Goal: Task Accomplishment & Management: Use online tool/utility

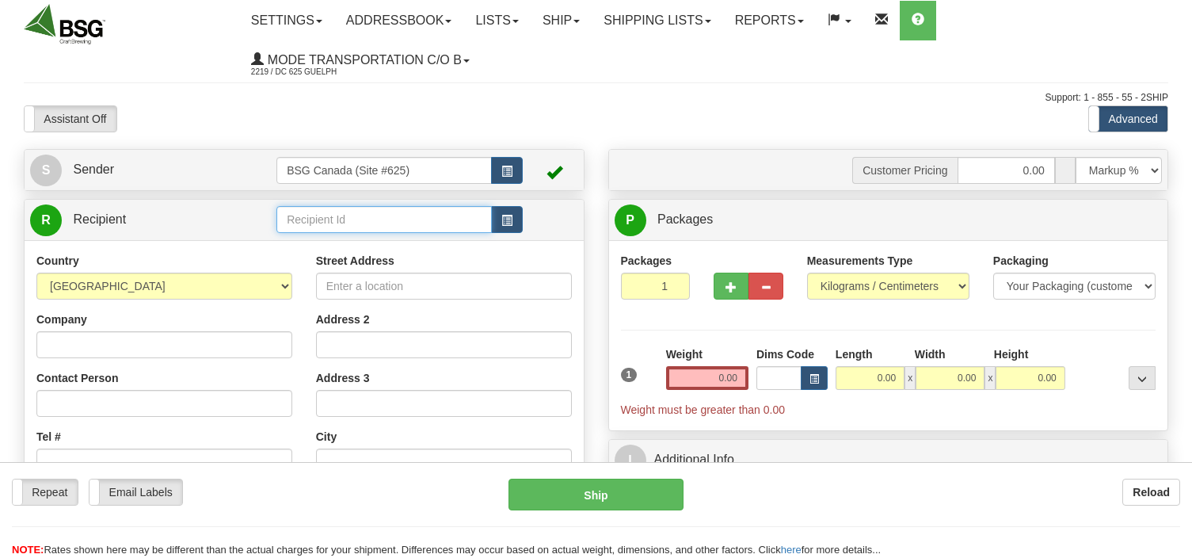
click at [334, 220] on input "text" at bounding box center [383, 219] width 215 height 27
click at [307, 223] on input "text" at bounding box center [383, 219] width 215 height 27
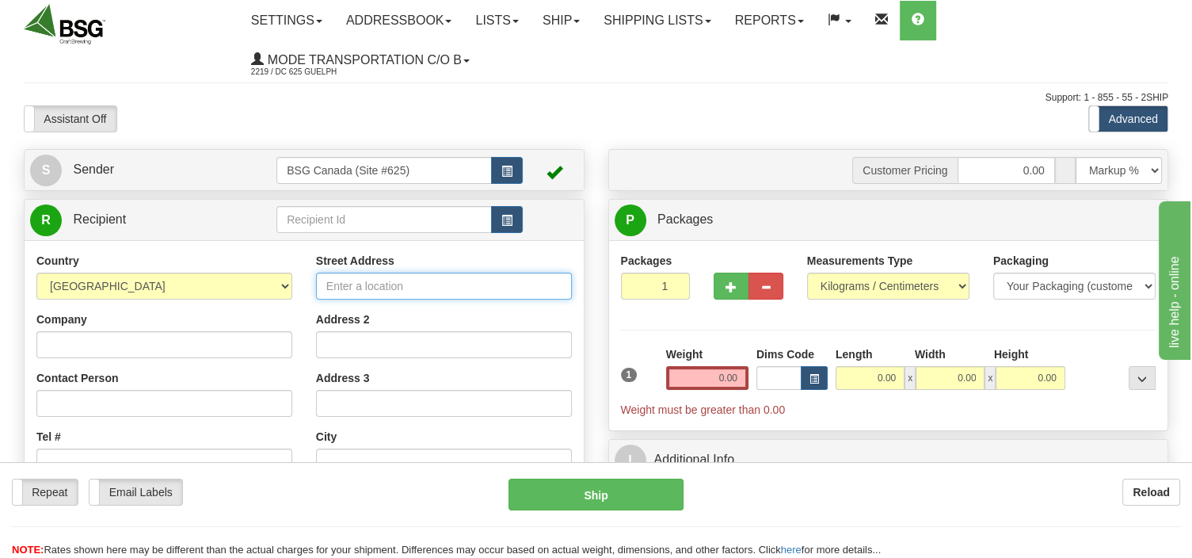
click at [360, 282] on input "Street Address" at bounding box center [444, 286] width 256 height 27
type input "FOCA"
drag, startPoint x: 360, startPoint y: 281, endPoint x: 298, endPoint y: 296, distance: 63.6
click at [316, 296] on input "FOCA" at bounding box center [444, 286] width 256 height 27
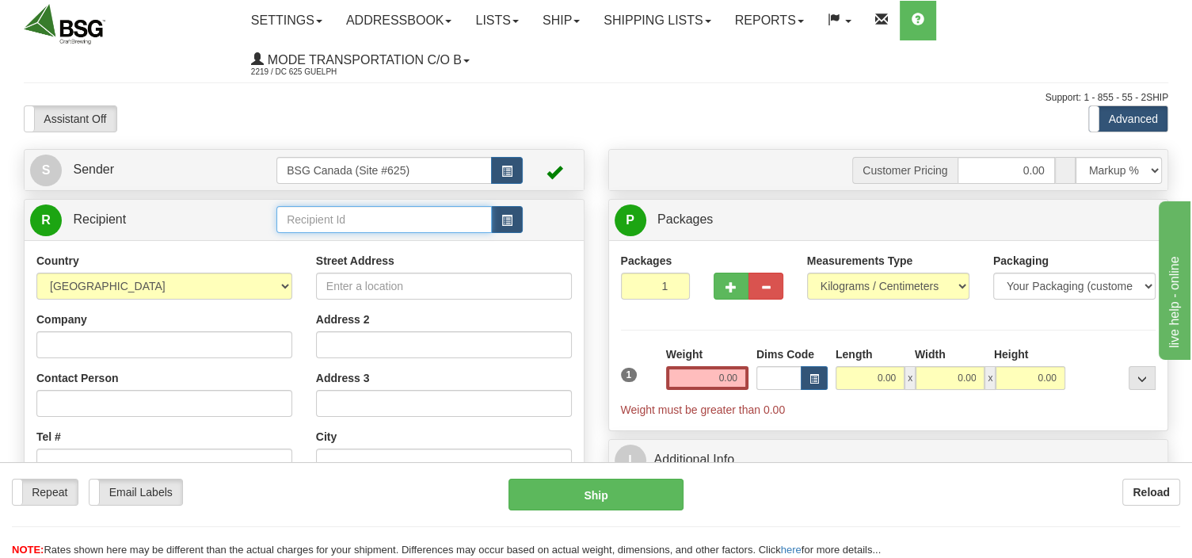
click at [306, 229] on input "text" at bounding box center [383, 219] width 215 height 27
click at [341, 250] on div "FOCAL BREWING CO" at bounding box center [381, 244] width 200 height 17
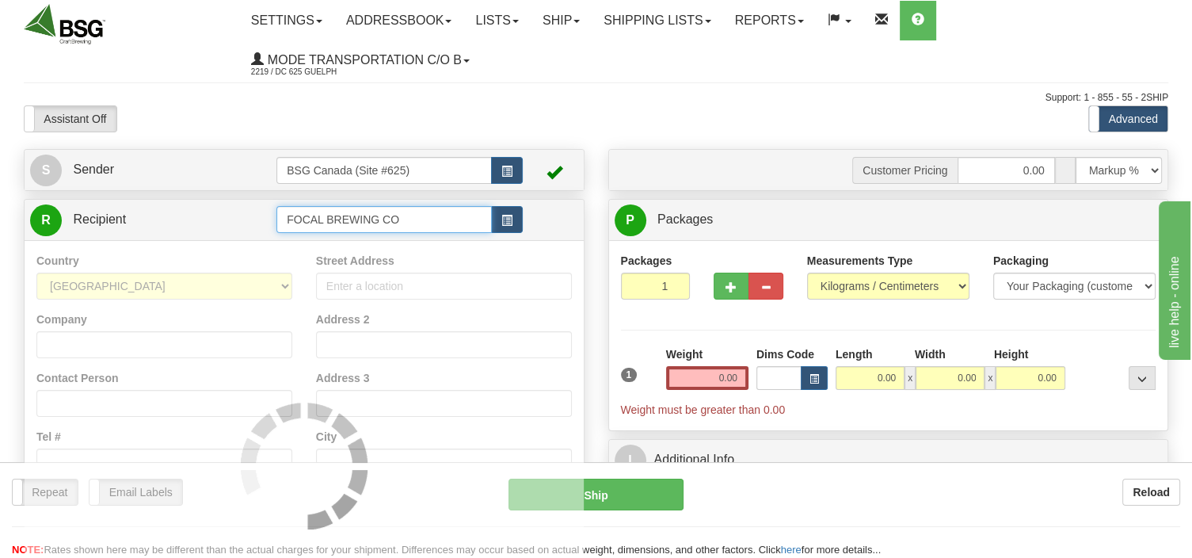
type input "FOCAL BREWING CO"
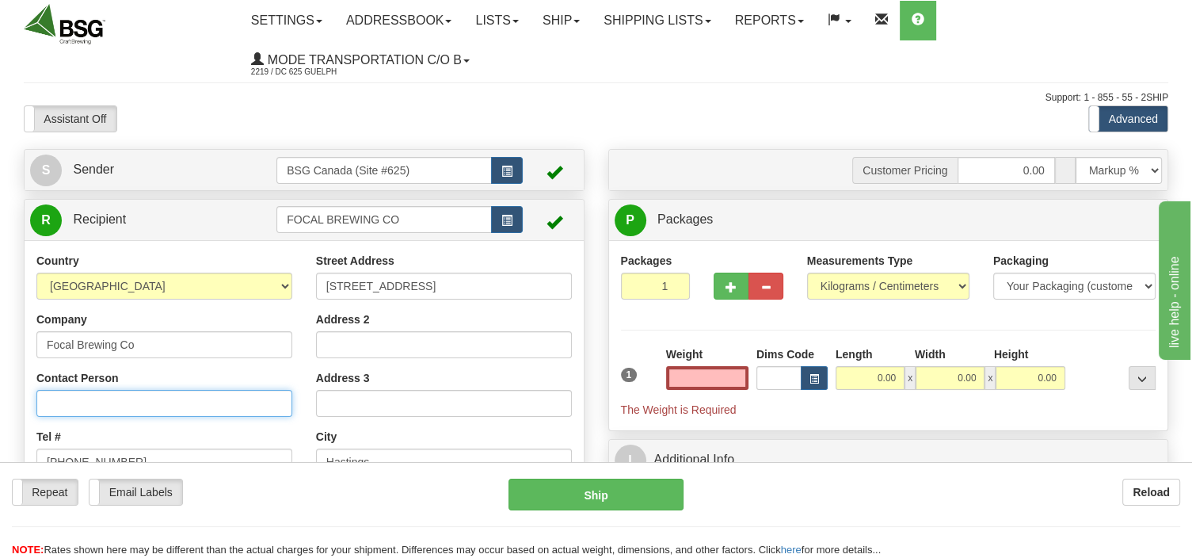
type input "0.00"
click at [143, 399] on input "Contact Person" at bounding box center [164, 403] width 256 height 27
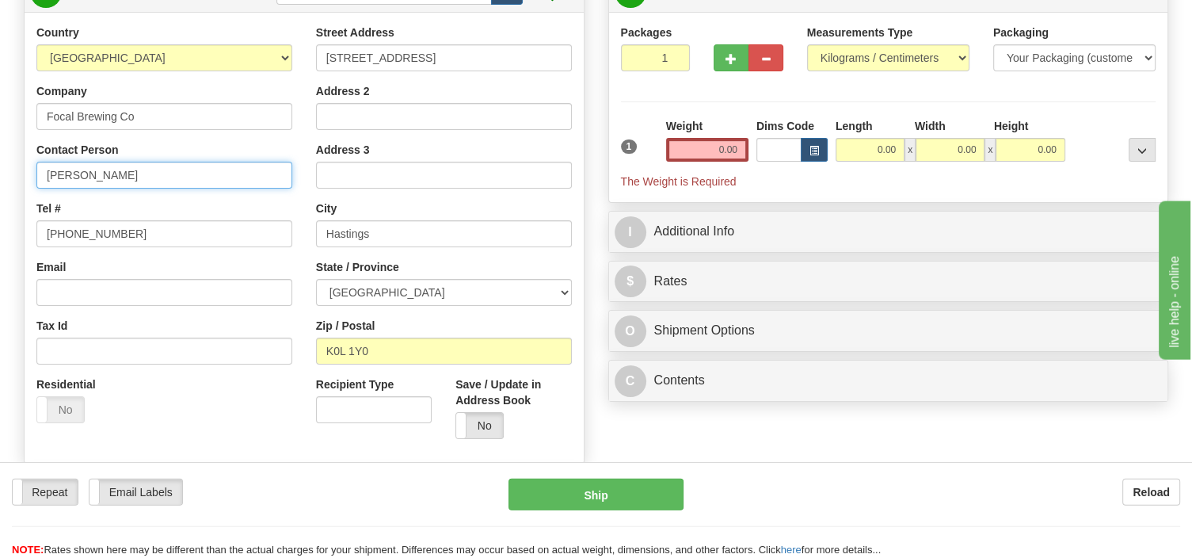
scroll to position [250, 0]
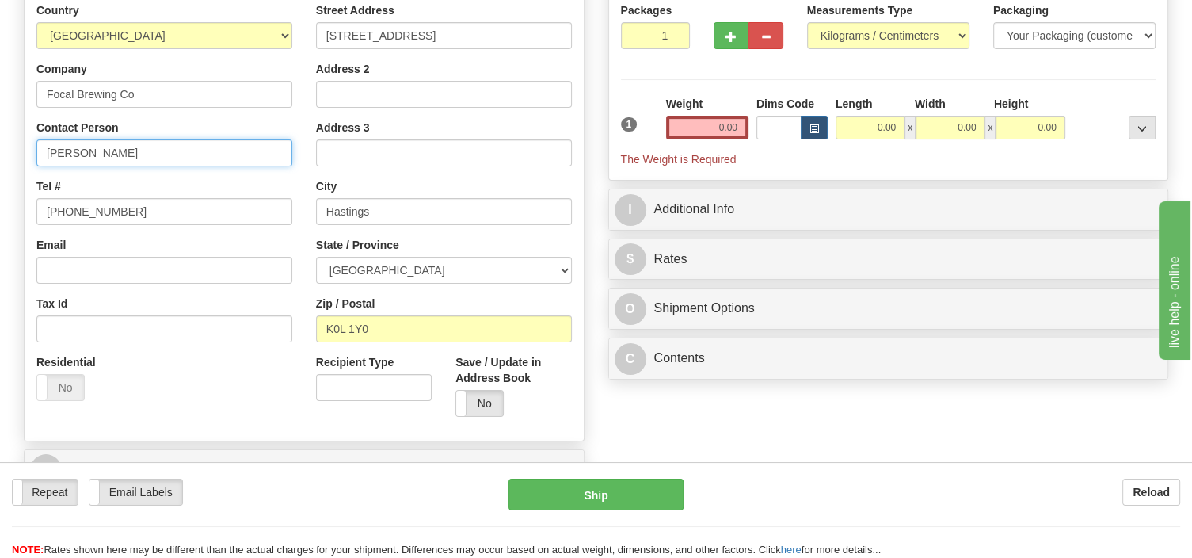
type input "[PERSON_NAME]"
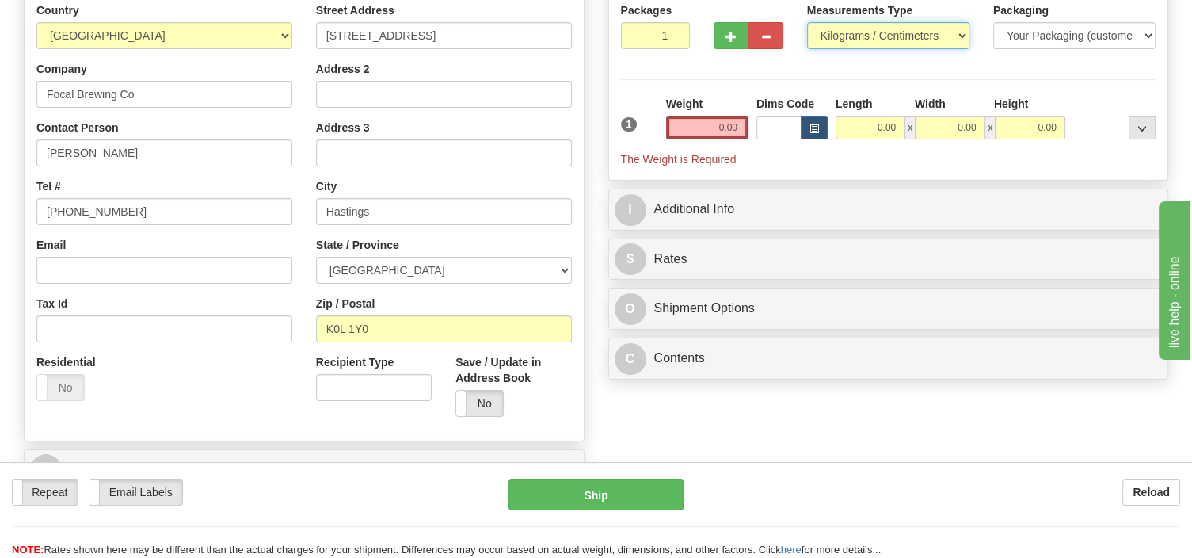
click at [807, 22] on select "Pounds / Inches Kilograms / Centimeters" at bounding box center [888, 35] width 162 height 27
select select "0"
click option "Pounds / Inches" at bounding box center [0, 0] width 0 height 0
click at [681, 132] on input "0.00" at bounding box center [707, 128] width 82 height 24
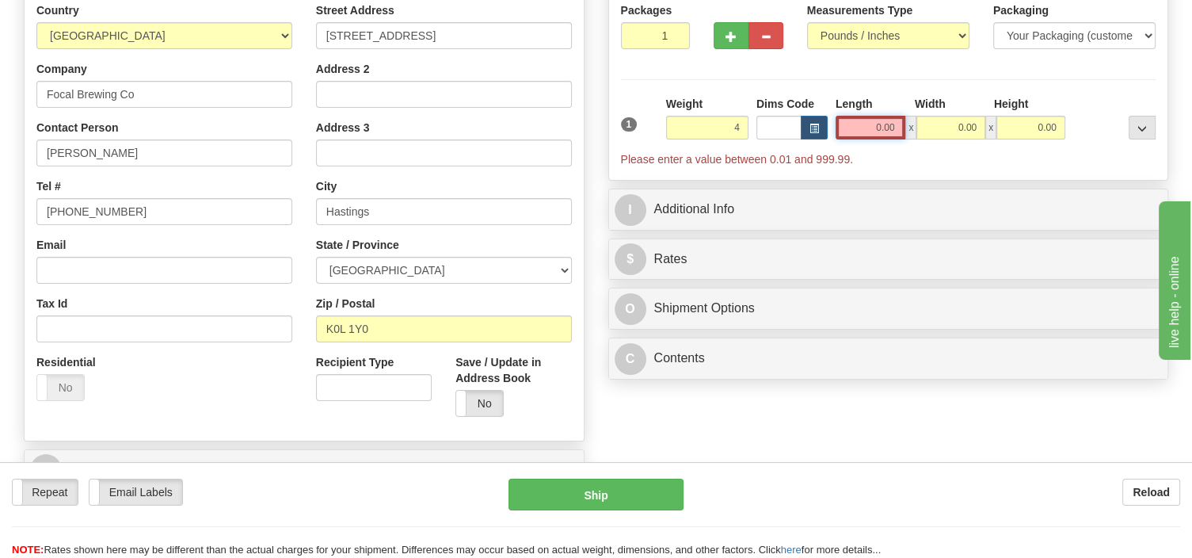
type input "4.00"
click at [864, 128] on input "0.00" at bounding box center [871, 128] width 71 height 24
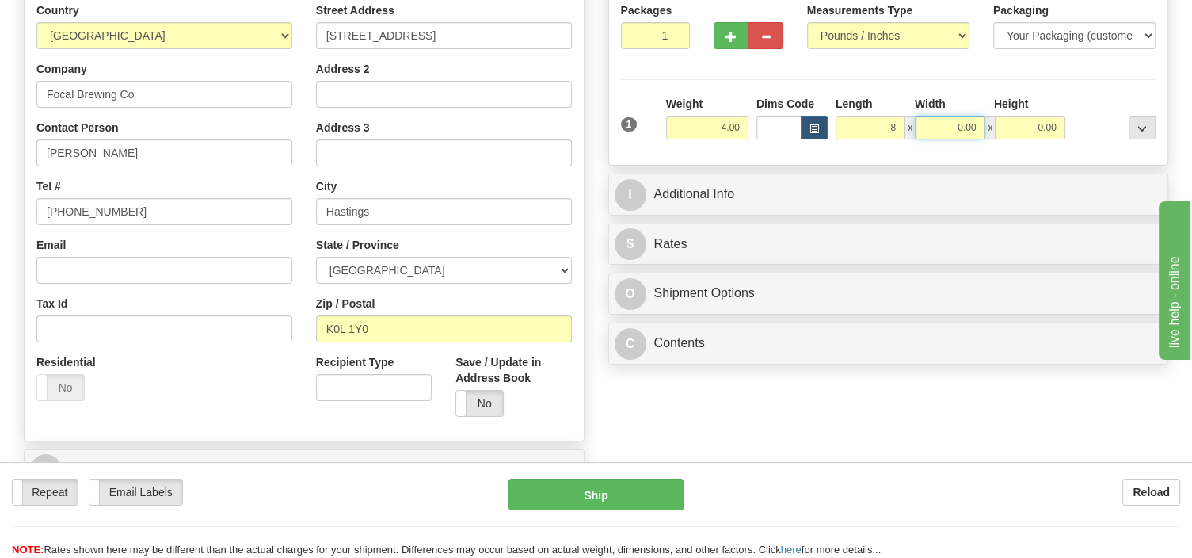
type input "8.00"
click at [932, 129] on input "0.00" at bounding box center [950, 128] width 69 height 24
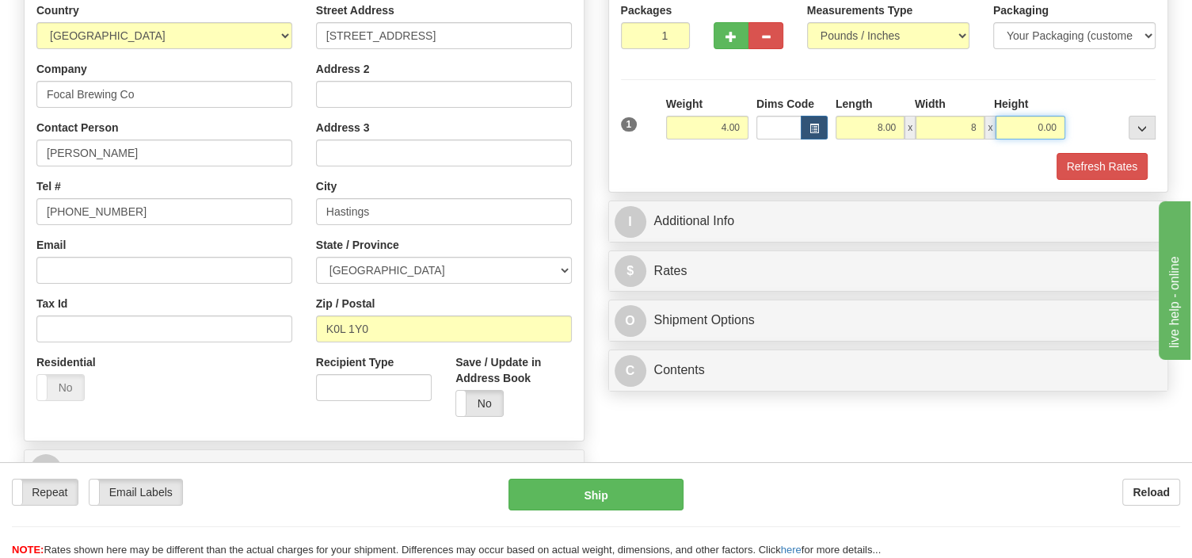
type input "8.00"
click at [1007, 123] on input "0.00" at bounding box center [1030, 128] width 69 height 24
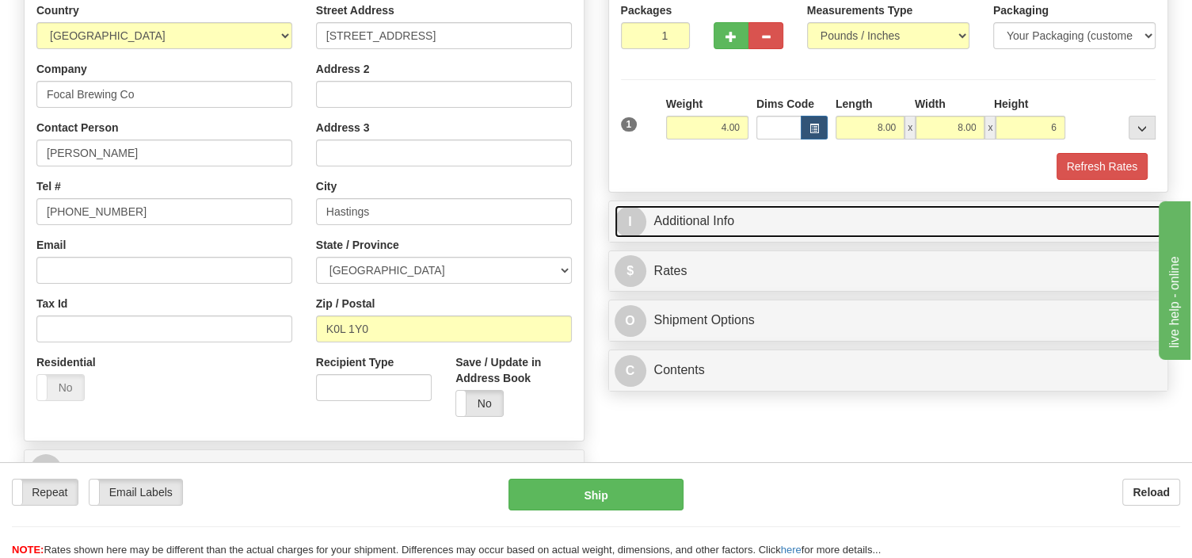
type input "6.00"
click at [723, 220] on link "I Additional Info" at bounding box center [889, 221] width 548 height 32
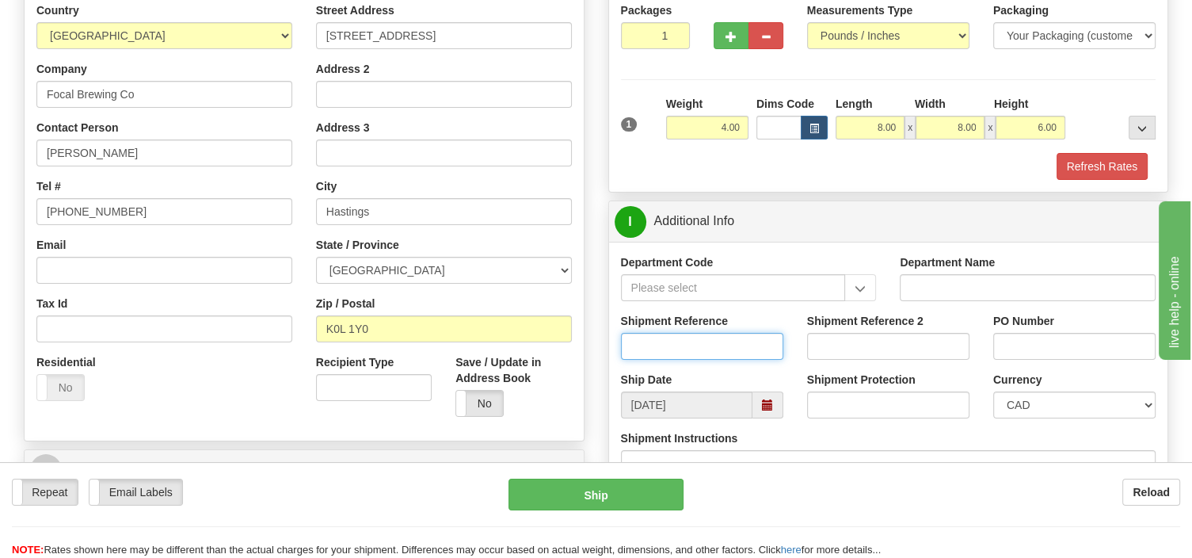
click at [651, 347] on input "Shipment Reference" at bounding box center [702, 346] width 162 height 27
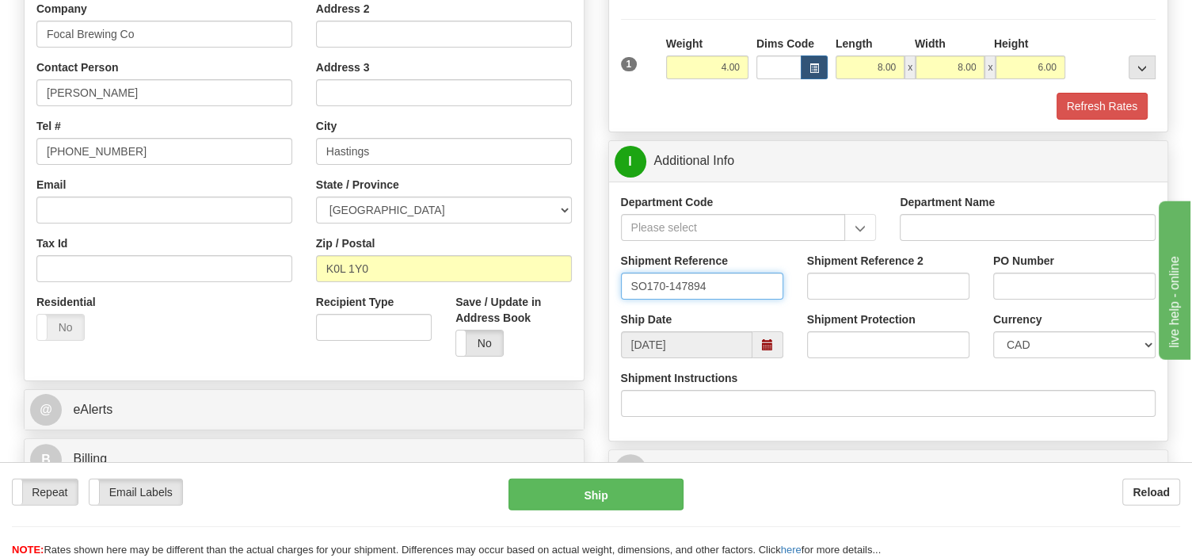
scroll to position [280, 0]
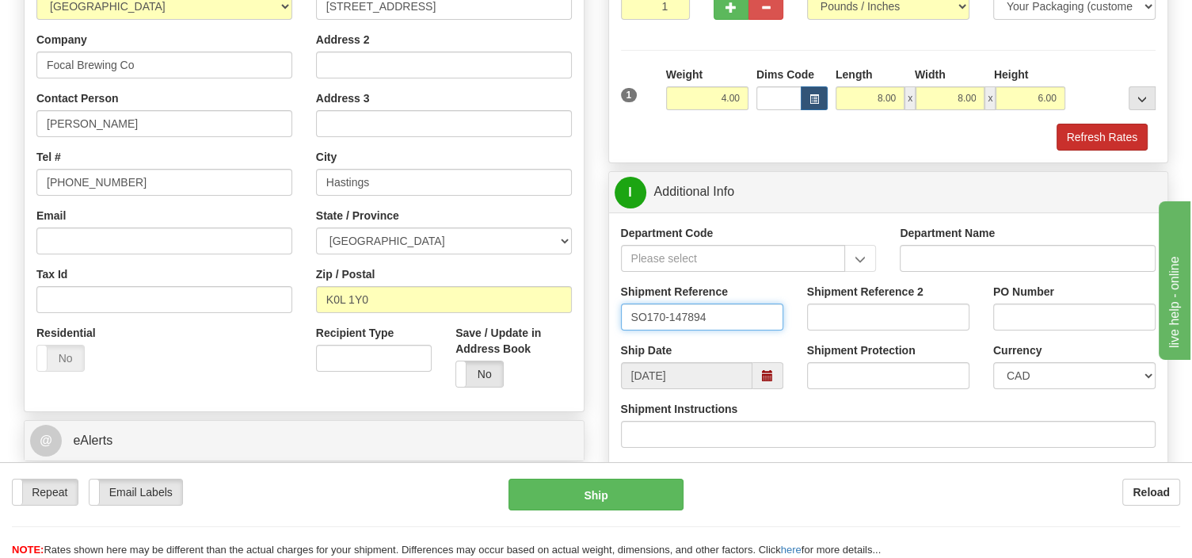
type input "SO170-147894"
click at [1092, 132] on button "Refresh Rates" at bounding box center [1102, 137] width 91 height 27
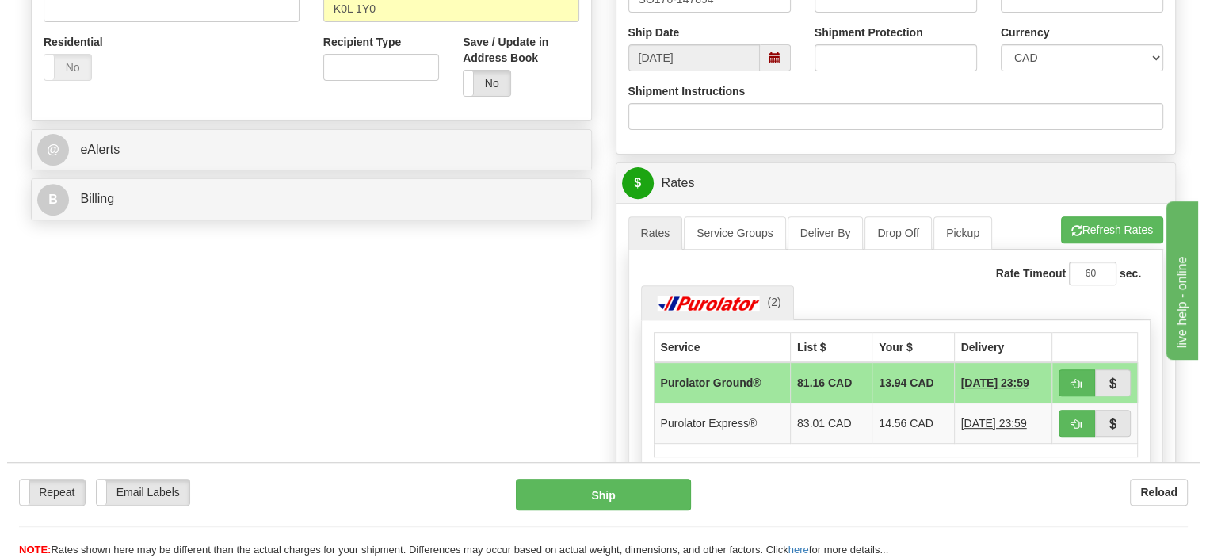
scroll to position [615, 0]
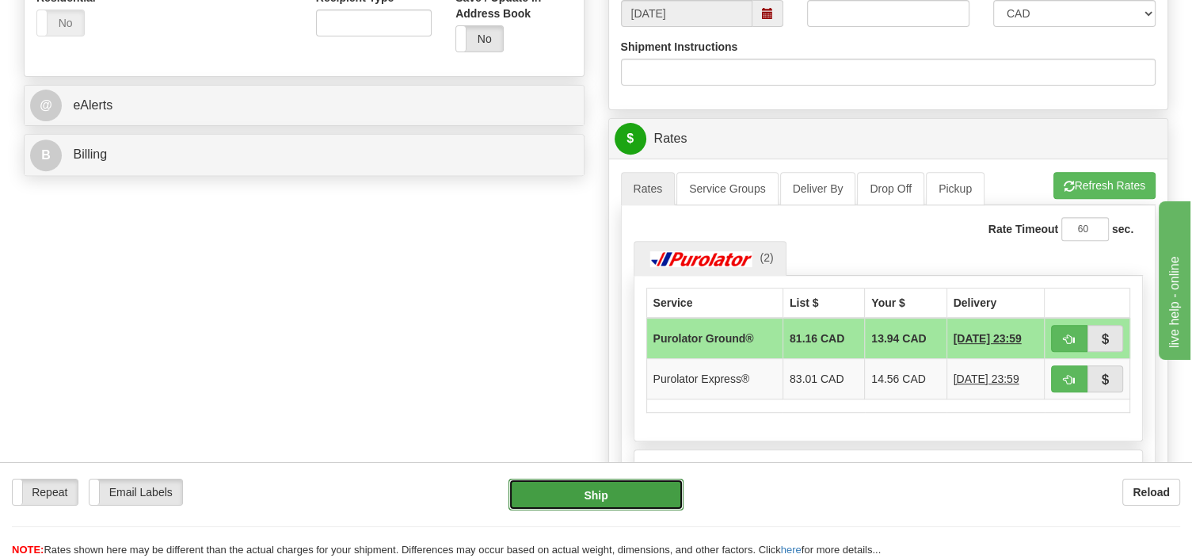
click at [670, 501] on button "Ship" at bounding box center [596, 495] width 175 height 32
type input "260"
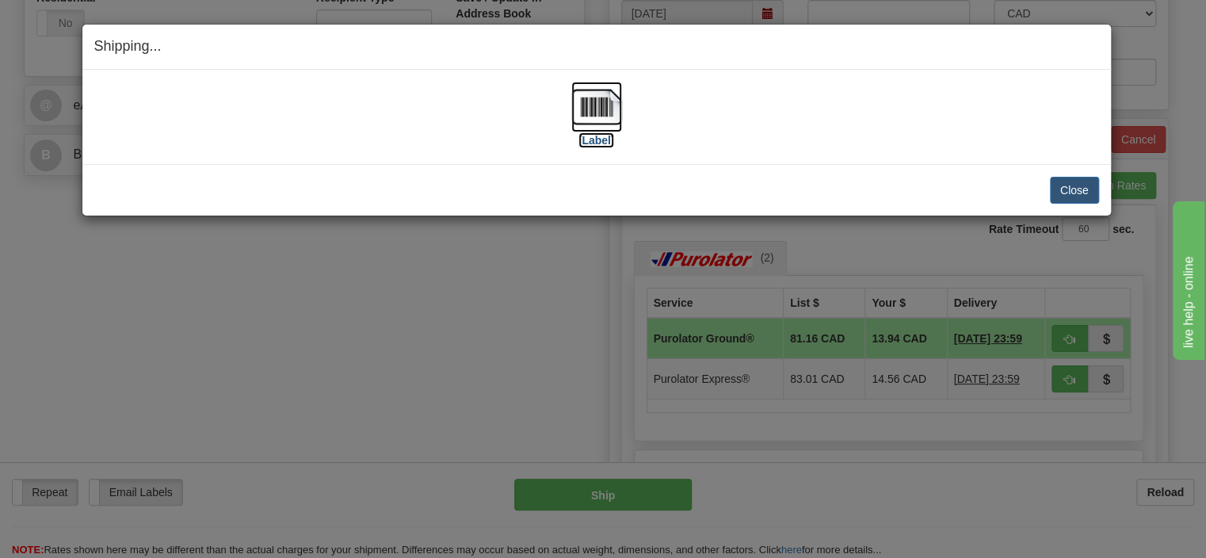
click at [589, 112] on img at bounding box center [596, 107] width 51 height 51
